Goal: Information Seeking & Learning: Learn about a topic

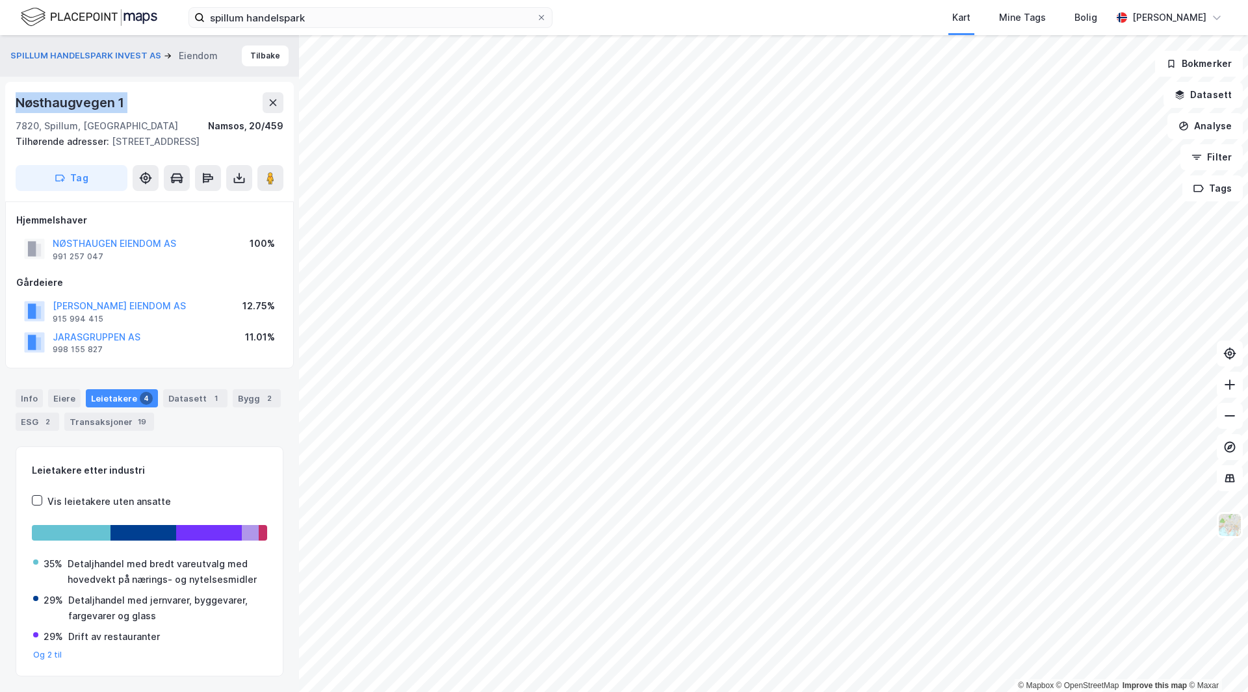
scroll to position [21, 0]
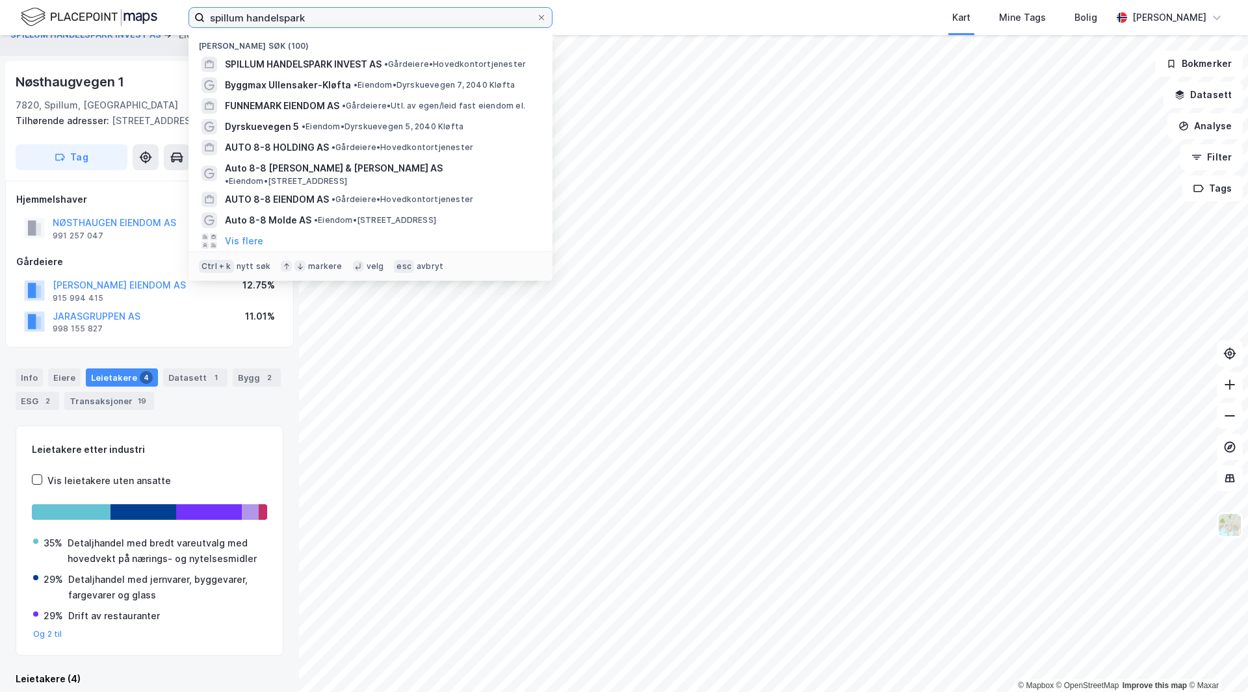
drag, startPoint x: 302, startPoint y: 17, endPoint x: 335, endPoint y: 22, distance: 32.9
click at [335, 22] on input "spillum handelspark" at bounding box center [371, 18] width 332 height 20
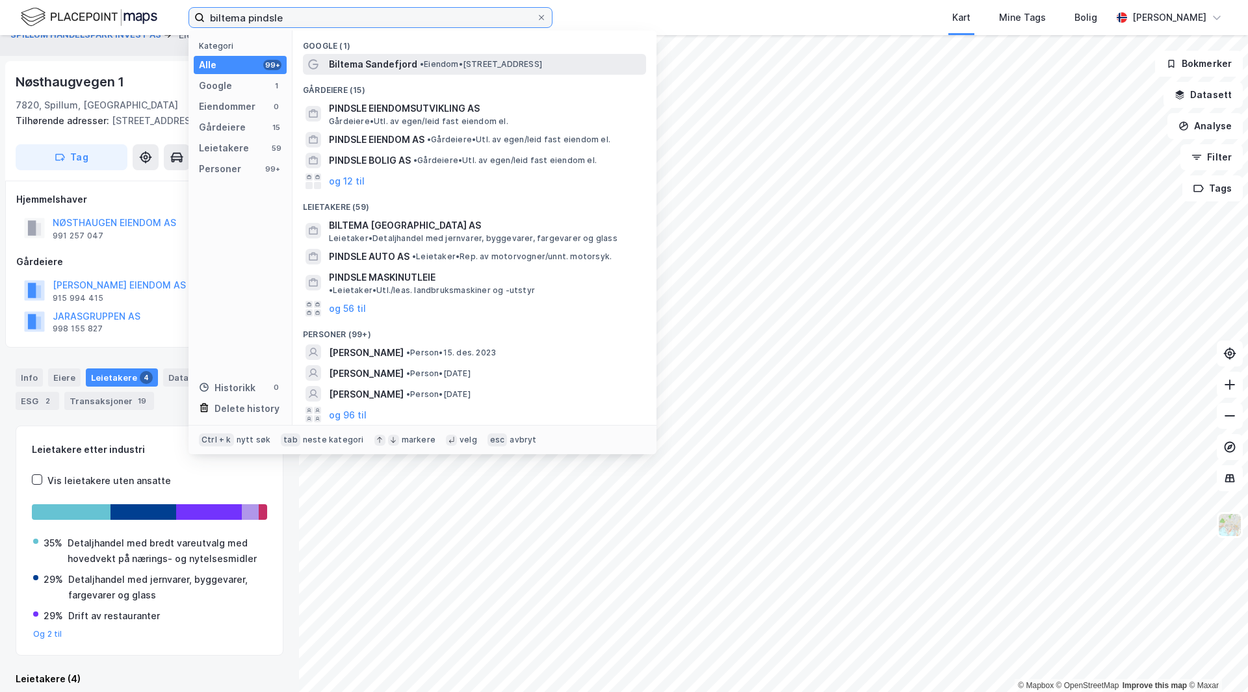
type input "biltema pindsle"
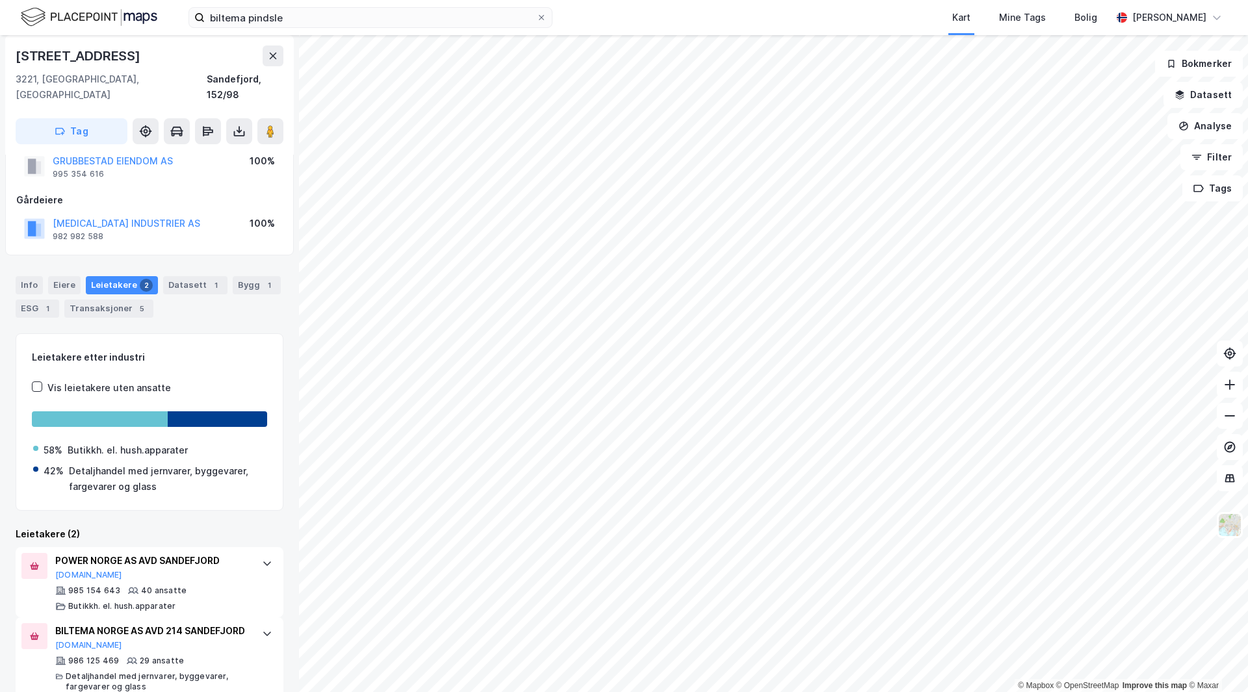
scroll to position [62, 0]
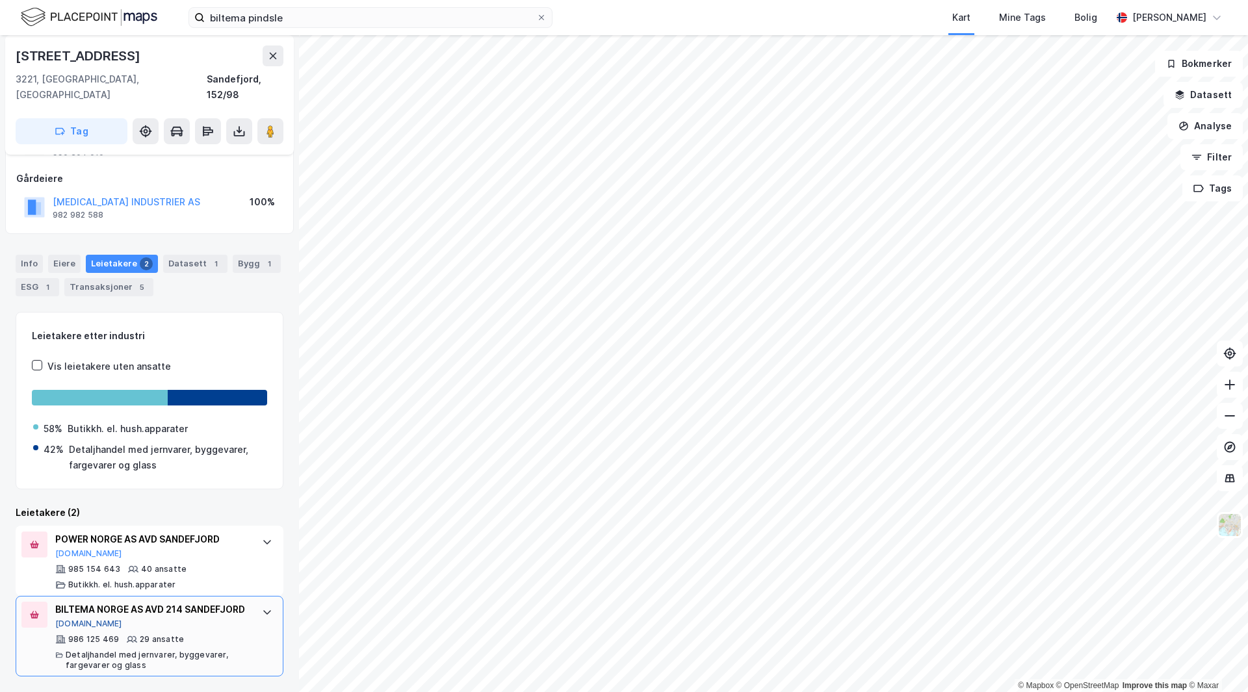
click at [64, 619] on button "[DOMAIN_NAME]" at bounding box center [88, 624] width 67 height 10
click at [60, 549] on button "[DOMAIN_NAME]" at bounding box center [88, 554] width 67 height 10
click at [29, 278] on div "ESG 1" at bounding box center [38, 287] width 44 height 18
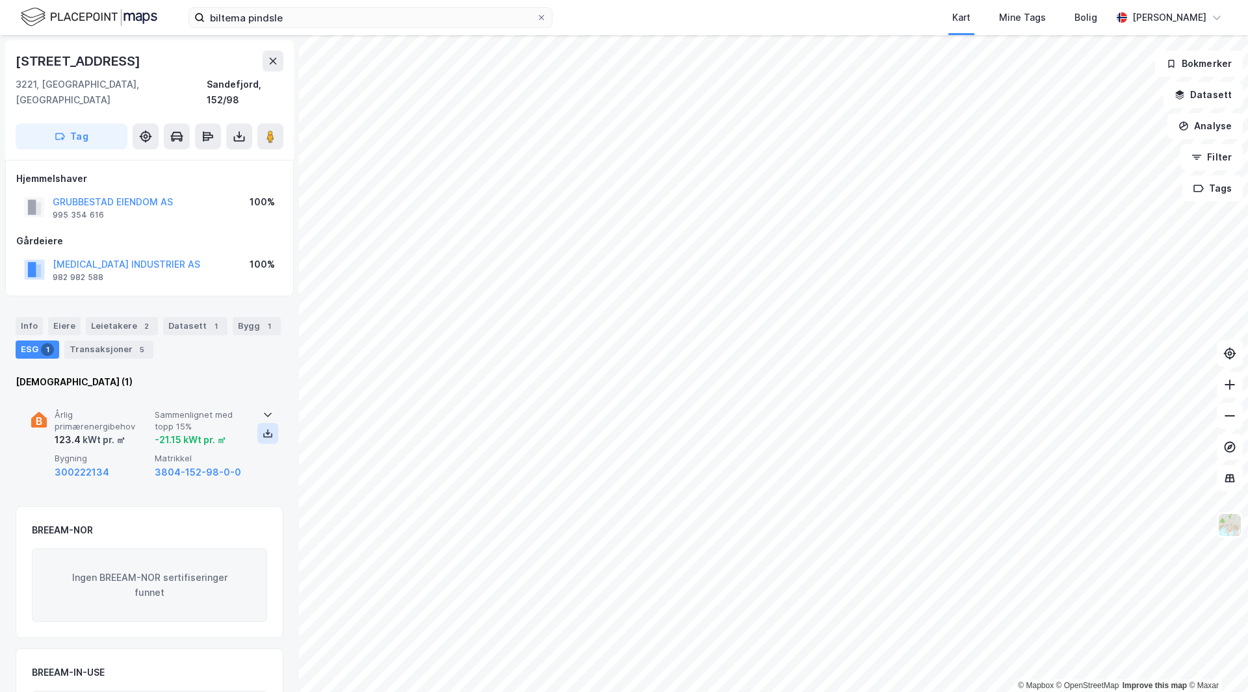
click at [266, 433] on icon at bounding box center [268, 434] width 5 height 3
